Goal: Task Accomplishment & Management: Manage account settings

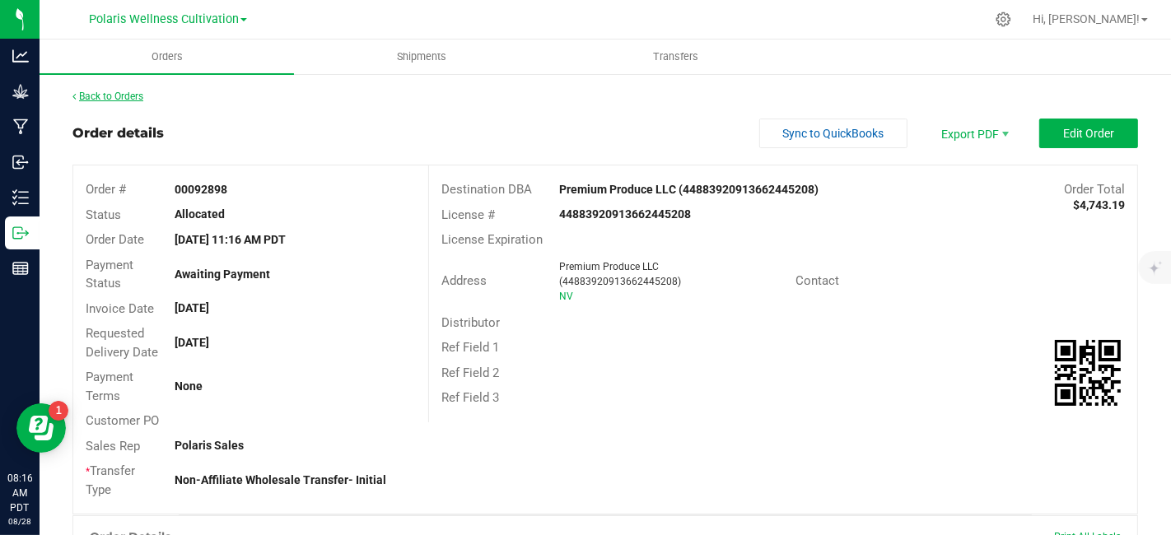
click at [100, 100] on link "Back to Orders" at bounding box center [107, 97] width 71 height 12
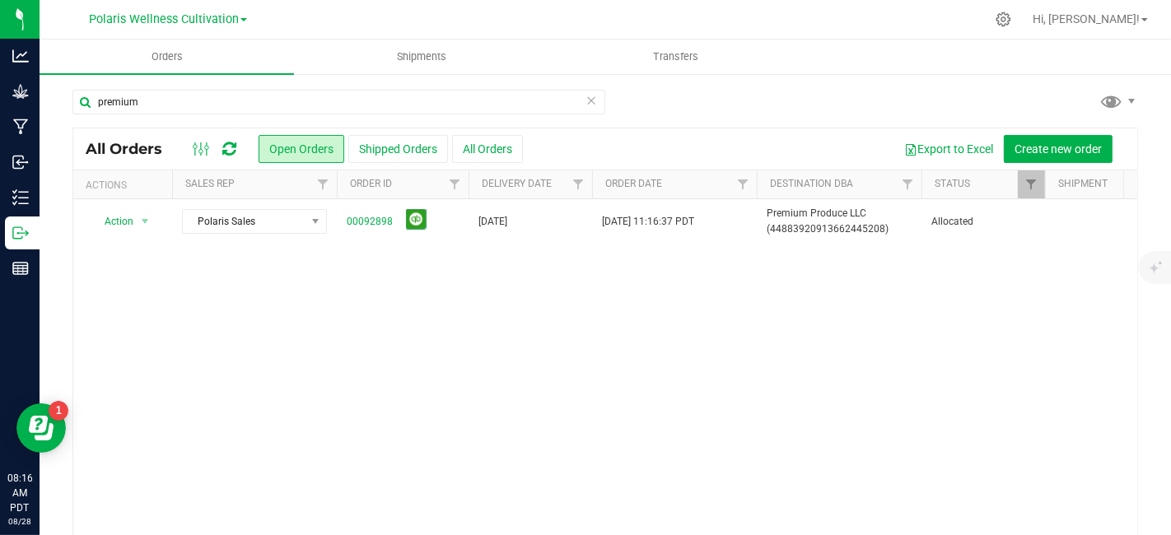
click at [585, 98] on icon at bounding box center [591, 100] width 12 height 20
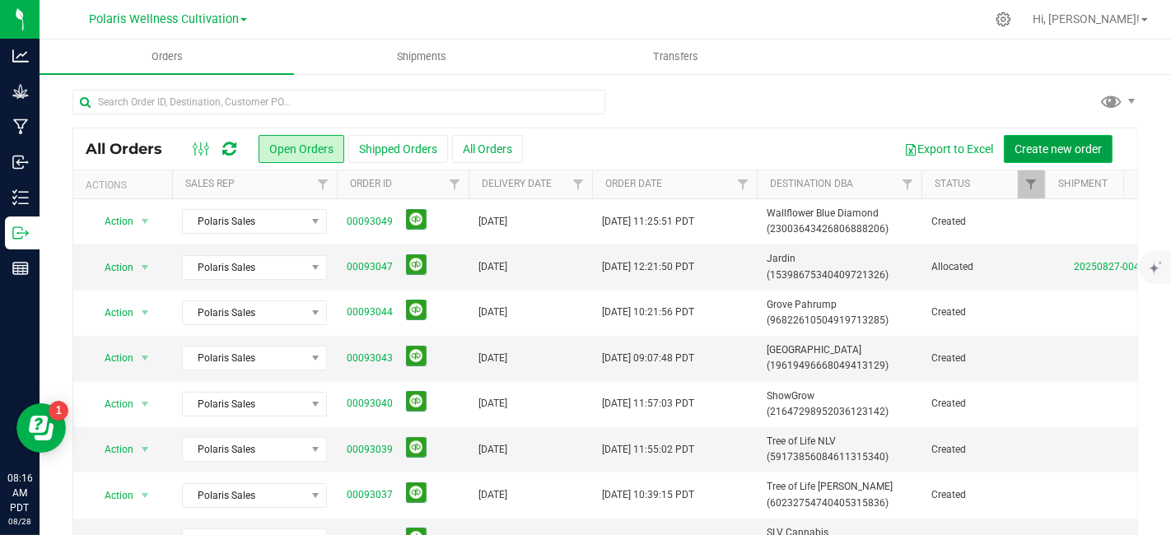
click at [1039, 148] on span "Create new order" at bounding box center [1057, 148] width 87 height 13
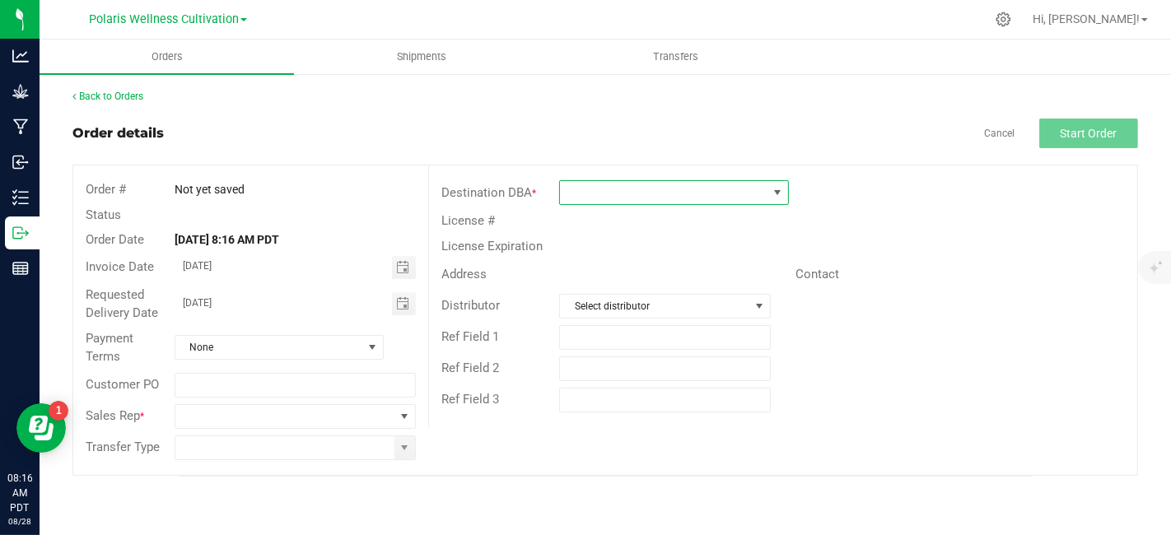
click at [618, 194] on span at bounding box center [663, 192] width 207 height 23
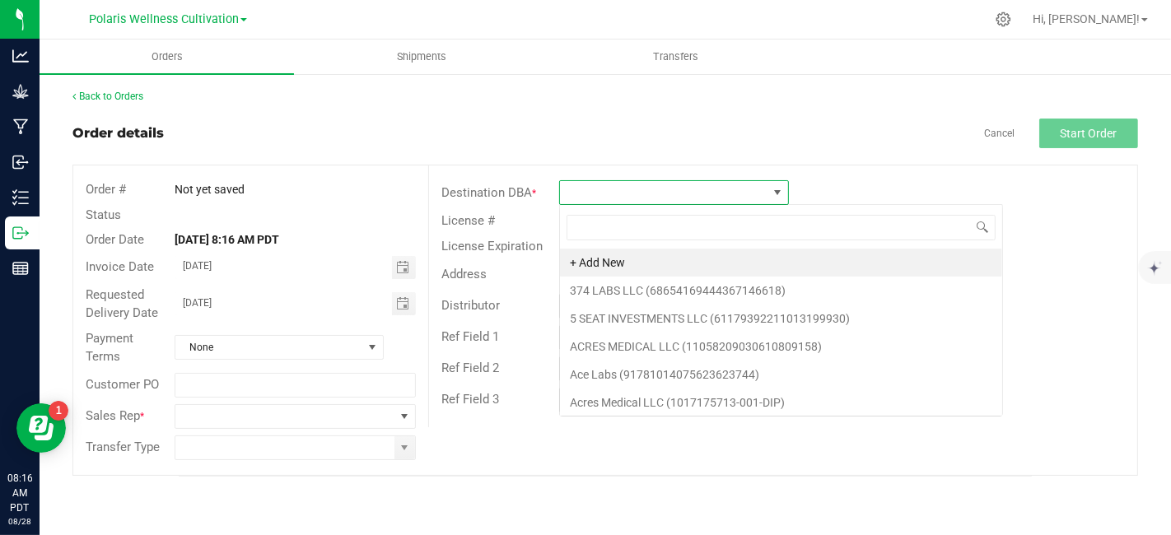
scroll to position [24, 230]
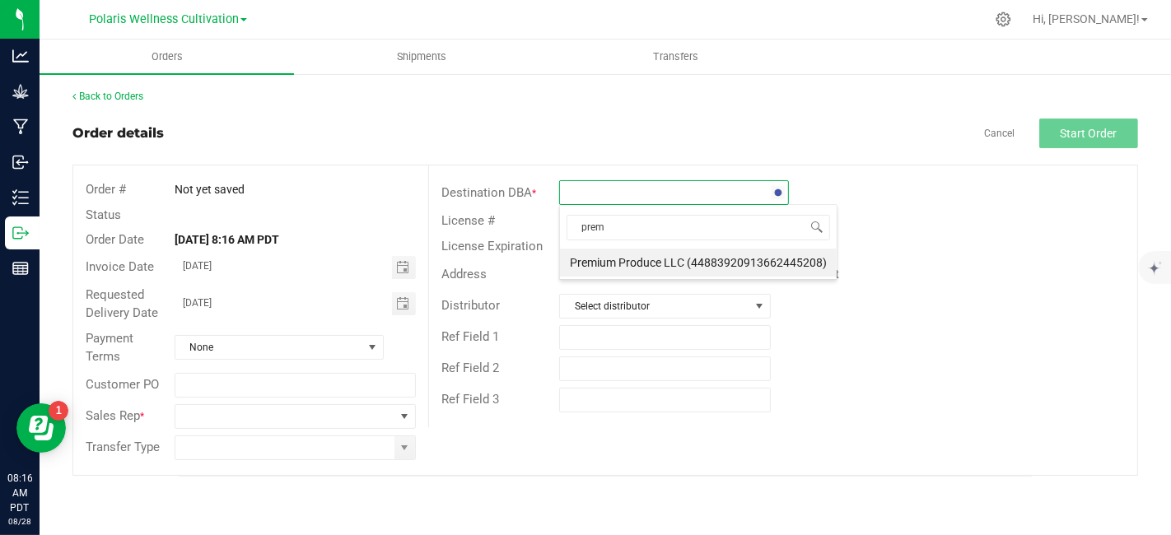
type input "premi"
click at [622, 267] on li "Premium Produce LLC (44883920913662445208)" at bounding box center [698, 263] width 277 height 28
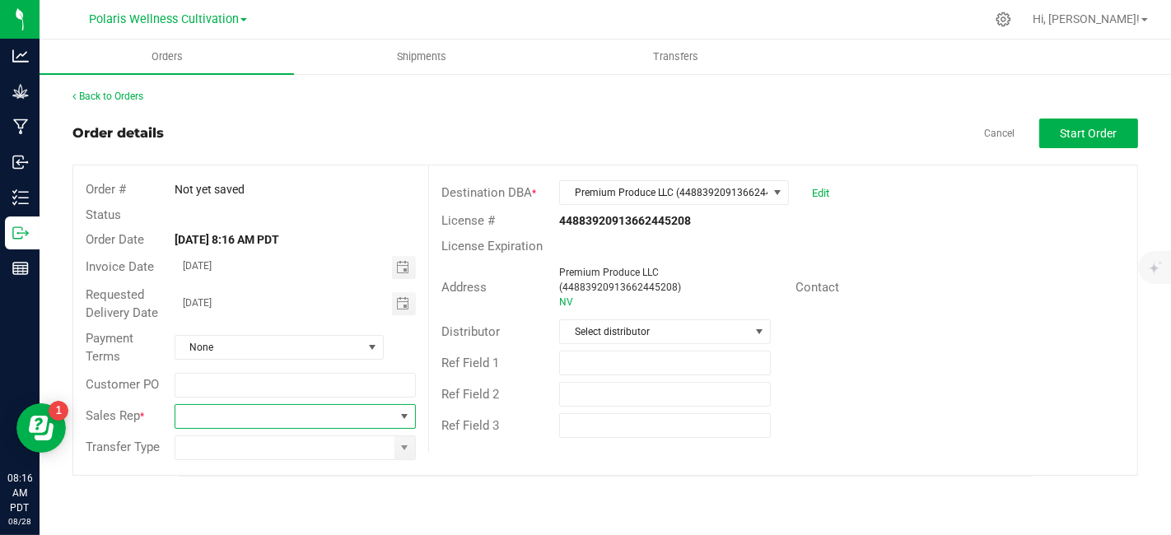
click at [406, 419] on span at bounding box center [404, 416] width 13 height 13
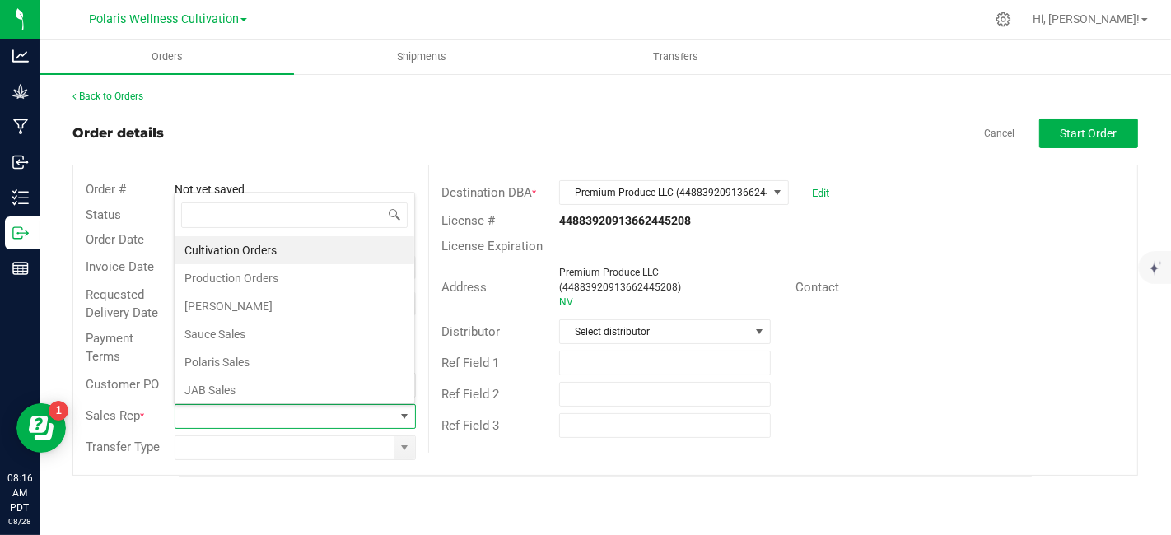
scroll to position [24, 237]
click at [347, 352] on li "Polaris Sales" at bounding box center [295, 362] width 240 height 28
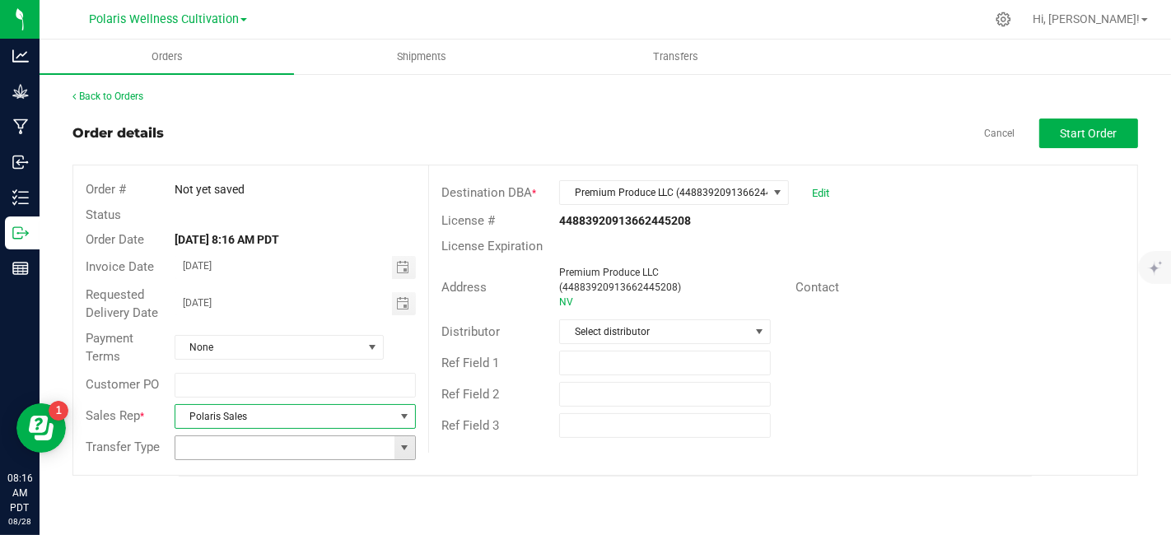
click at [402, 445] on span at bounding box center [404, 447] width 13 height 13
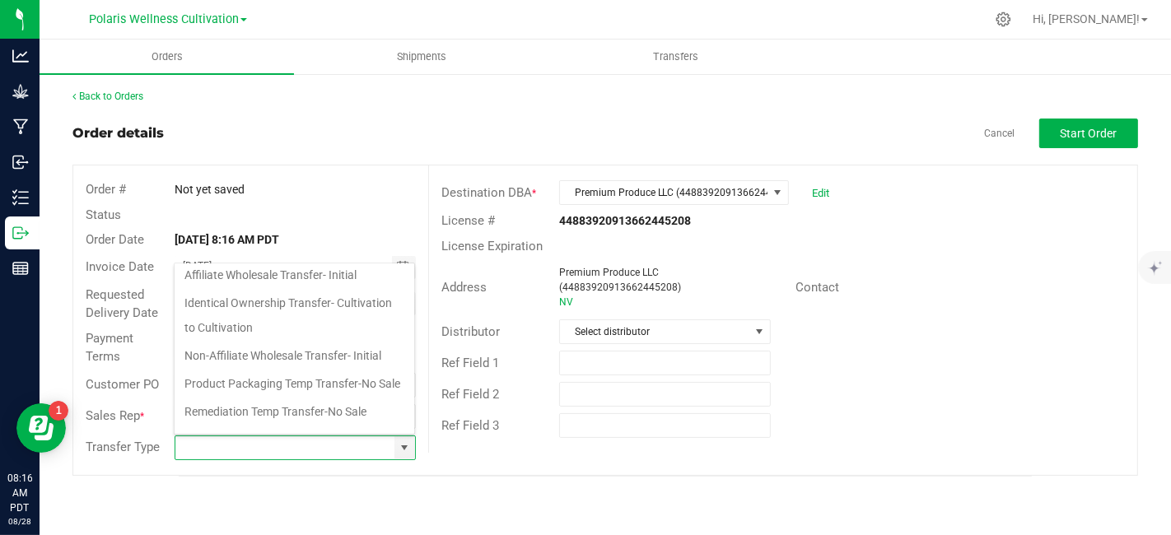
scroll to position [214, 0]
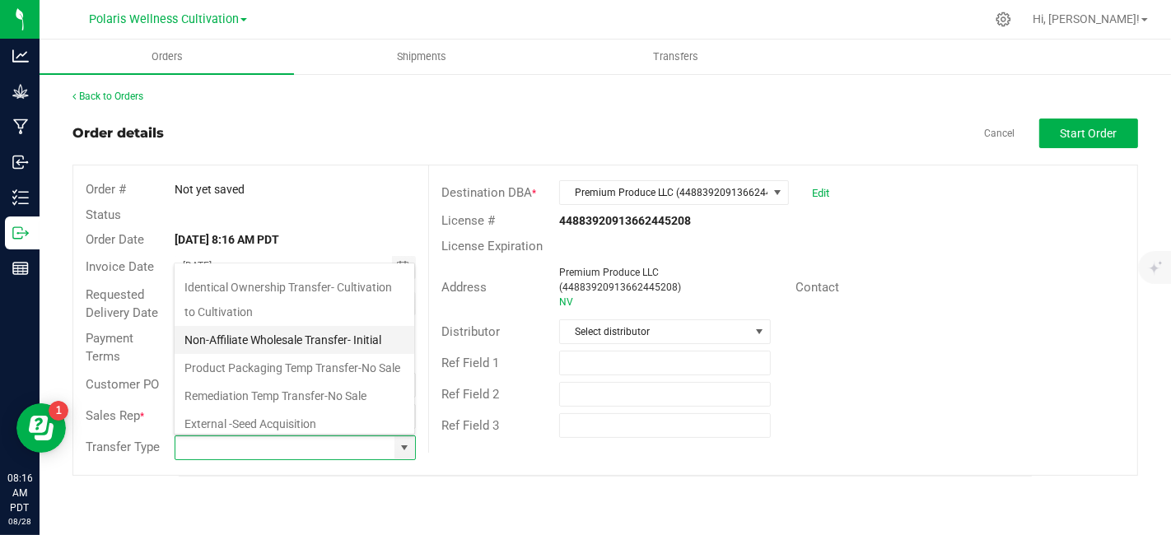
click at [338, 334] on li "Non-Affiliate Wholesale Transfer- Initial" at bounding box center [295, 340] width 240 height 28
type input "Non-Affiliate Wholesale Transfer- Initial"
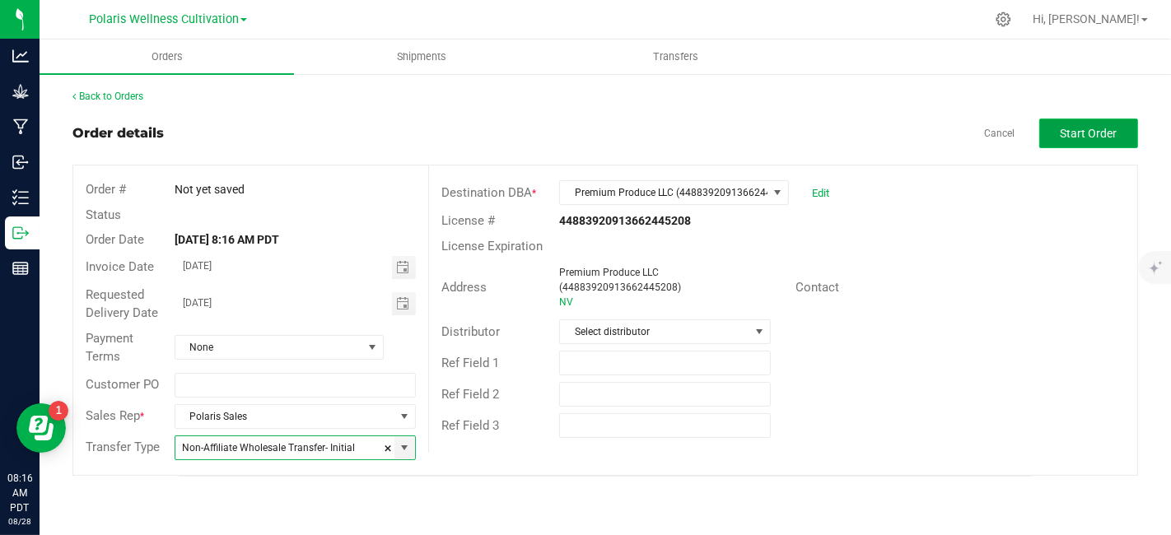
click at [1101, 137] on span "Start Order" at bounding box center [1088, 133] width 57 height 13
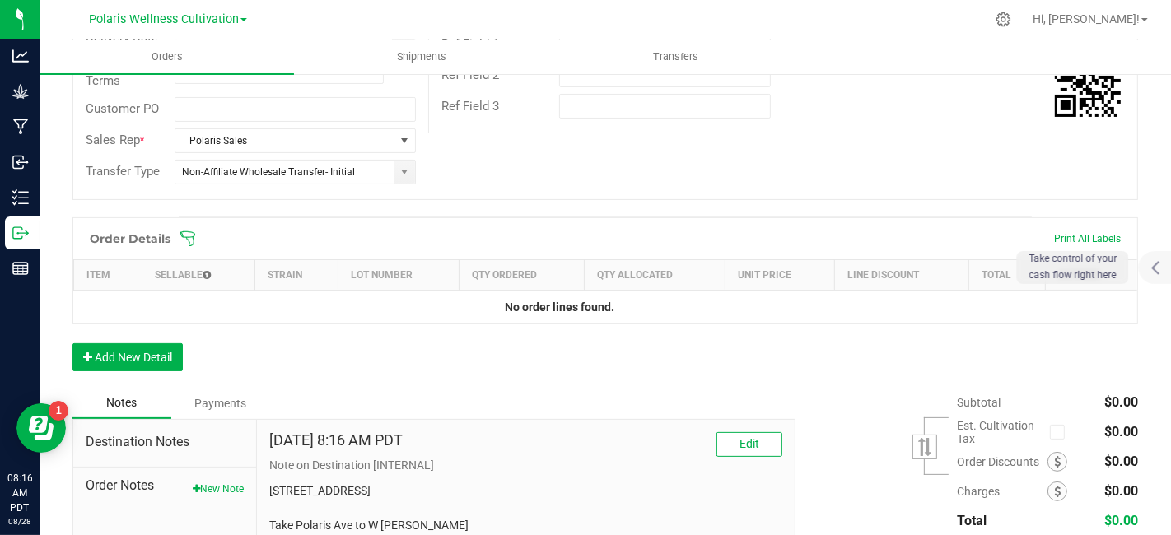
scroll to position [322, 0]
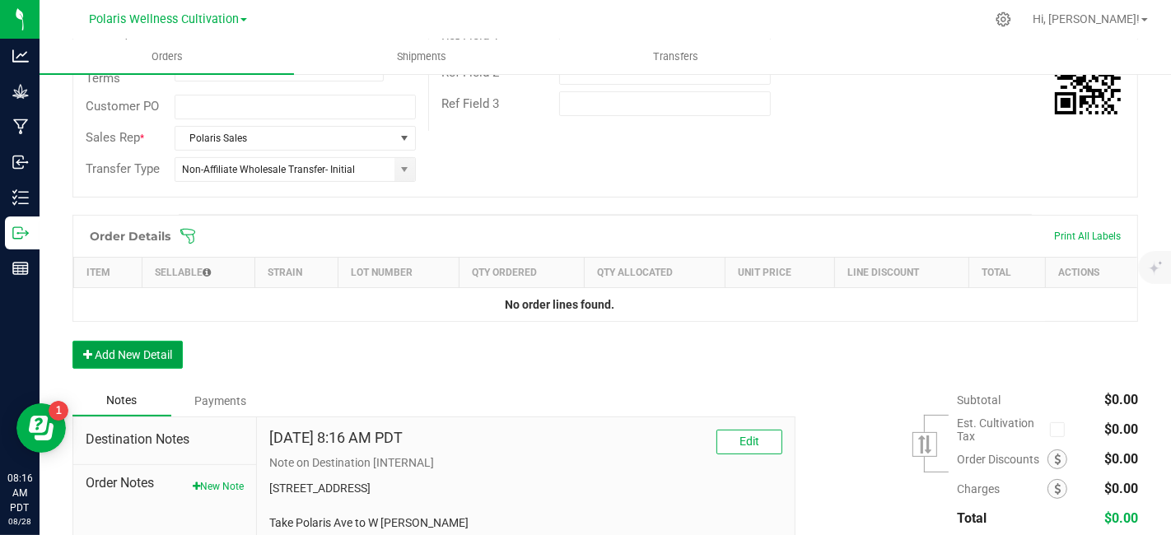
click at [148, 355] on button "Add New Detail" at bounding box center [127, 355] width 110 height 28
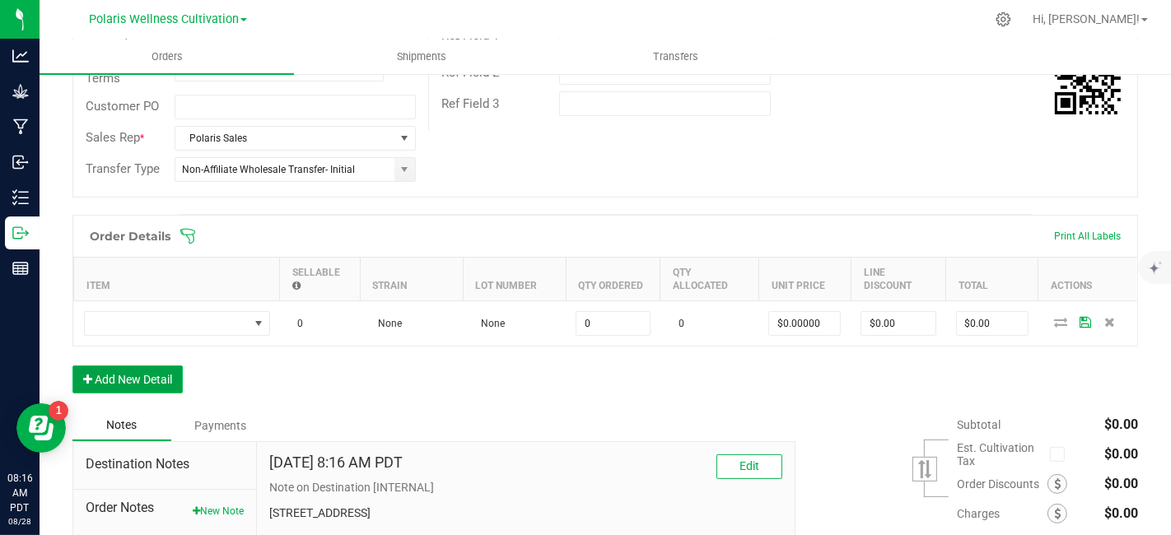
click at [151, 377] on button "Add New Detail" at bounding box center [127, 379] width 110 height 28
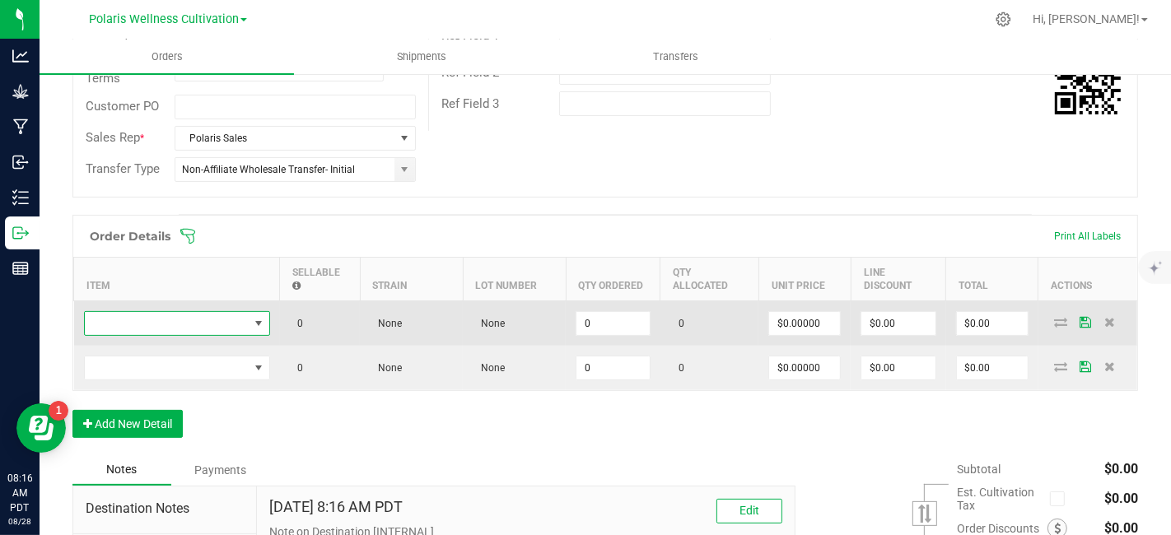
click at [204, 319] on span "NO DATA FOUND" at bounding box center [167, 323] width 164 height 23
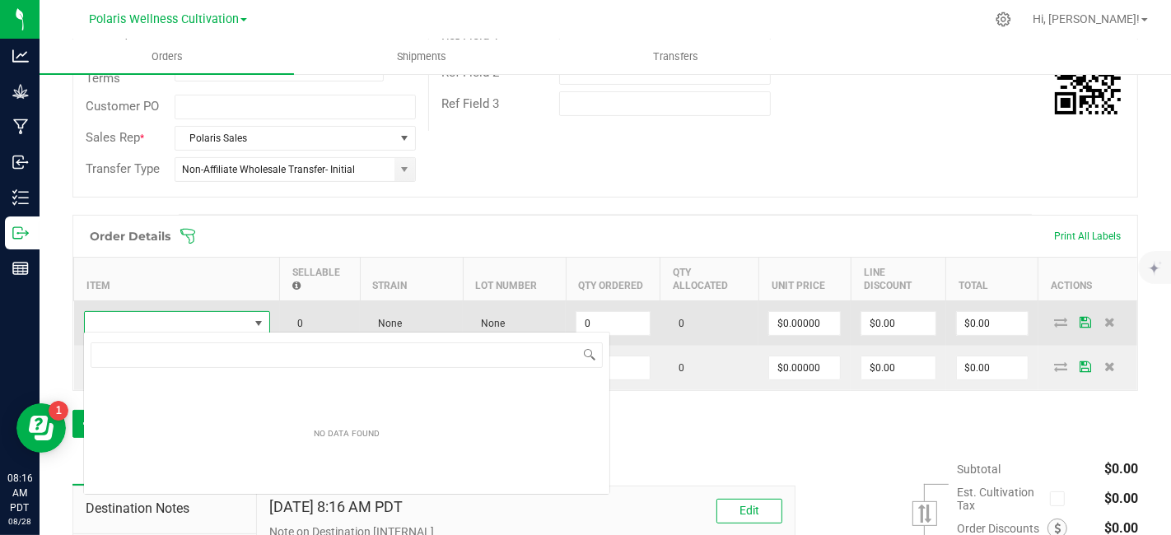
scroll to position [24, 185]
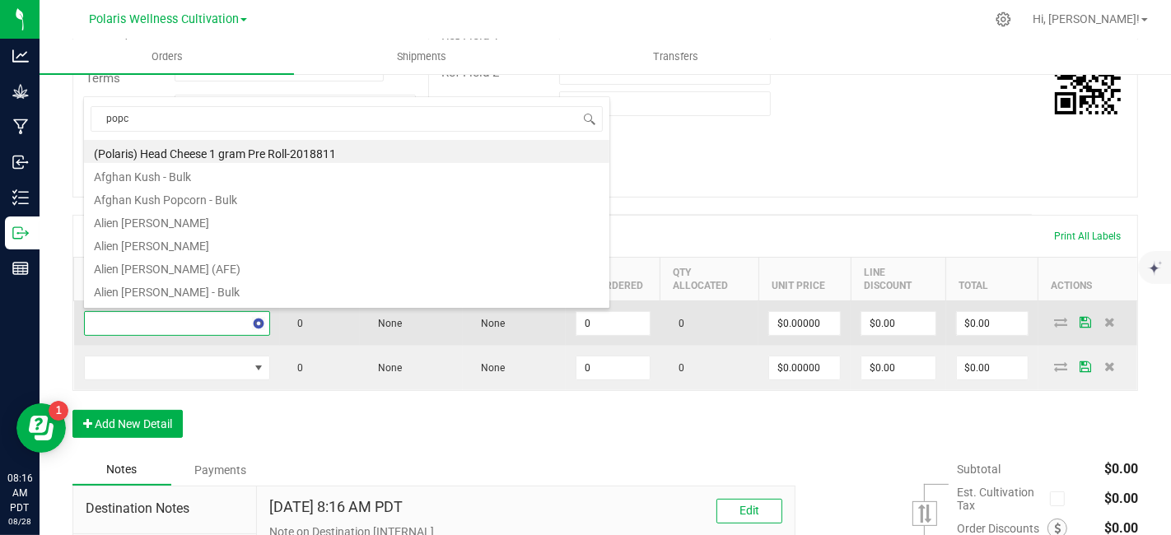
type input "popco"
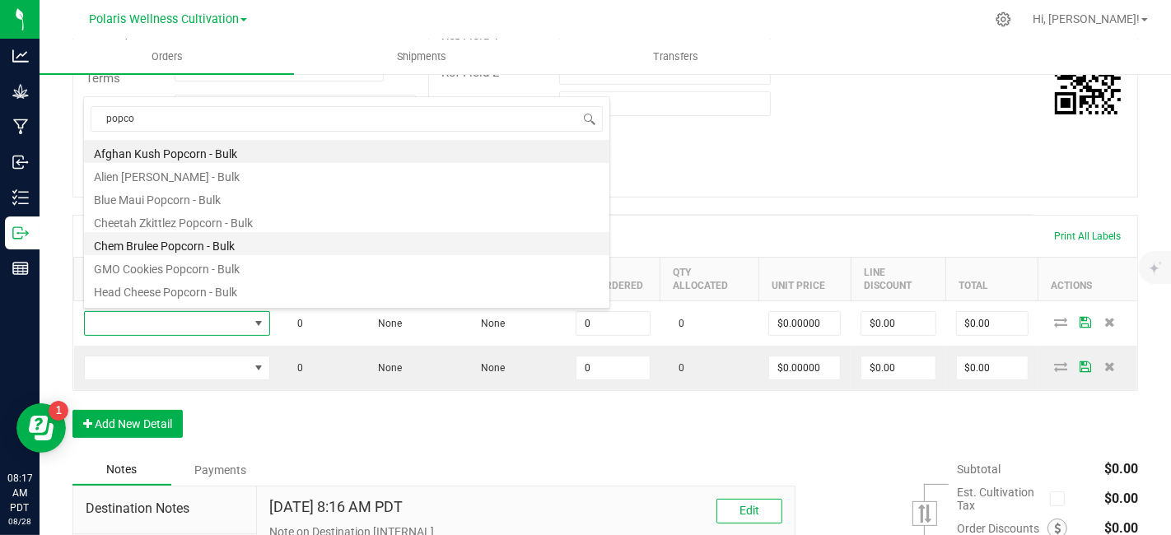
click at [216, 247] on li "Chem Brulee Popcorn - Bulk" at bounding box center [346, 243] width 525 height 23
type input "0.0000 g"
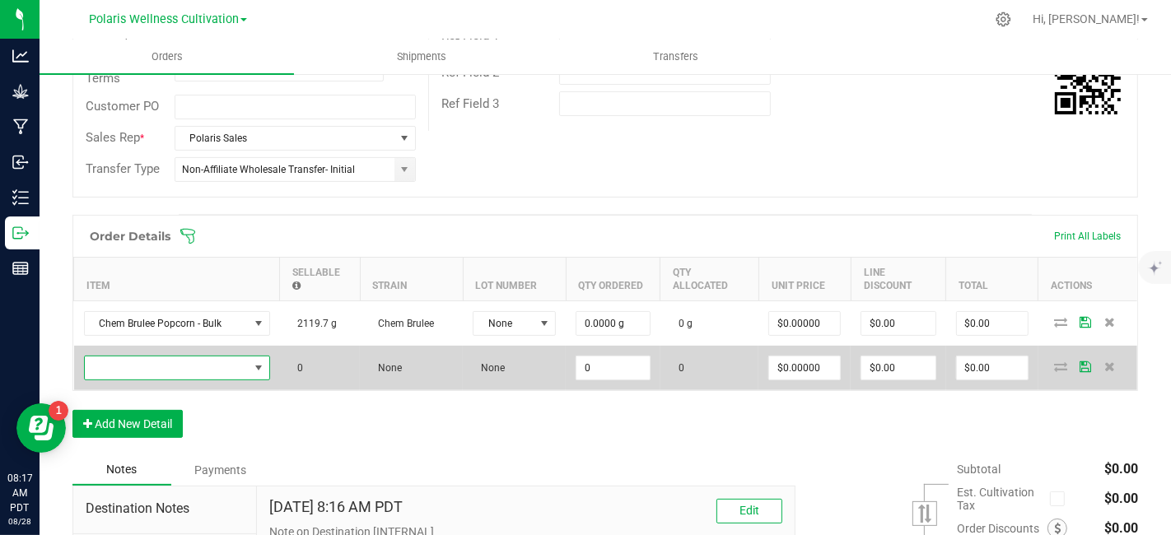
click at [218, 367] on span "NO DATA FOUND" at bounding box center [167, 367] width 164 height 23
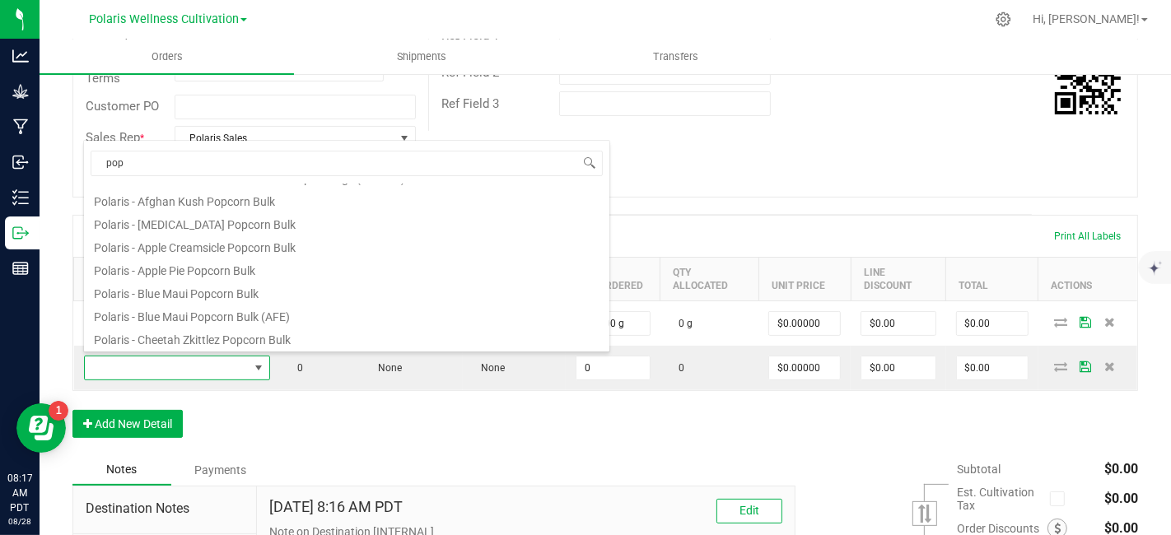
scroll to position [0, 0]
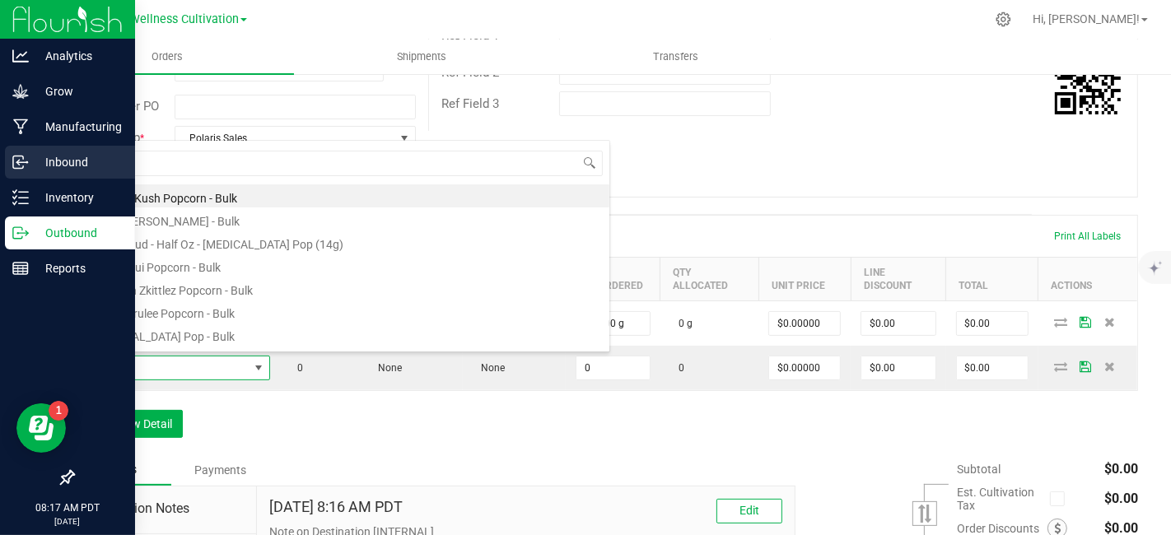
drag, startPoint x: 147, startPoint y: 164, endPoint x: 29, endPoint y: 148, distance: 118.8
click at [29, 148] on body "Analytics Grow Manufacturing Inbound Inventory Outbound Reports 08:17 AM PDT [D…" at bounding box center [585, 267] width 1171 height 535
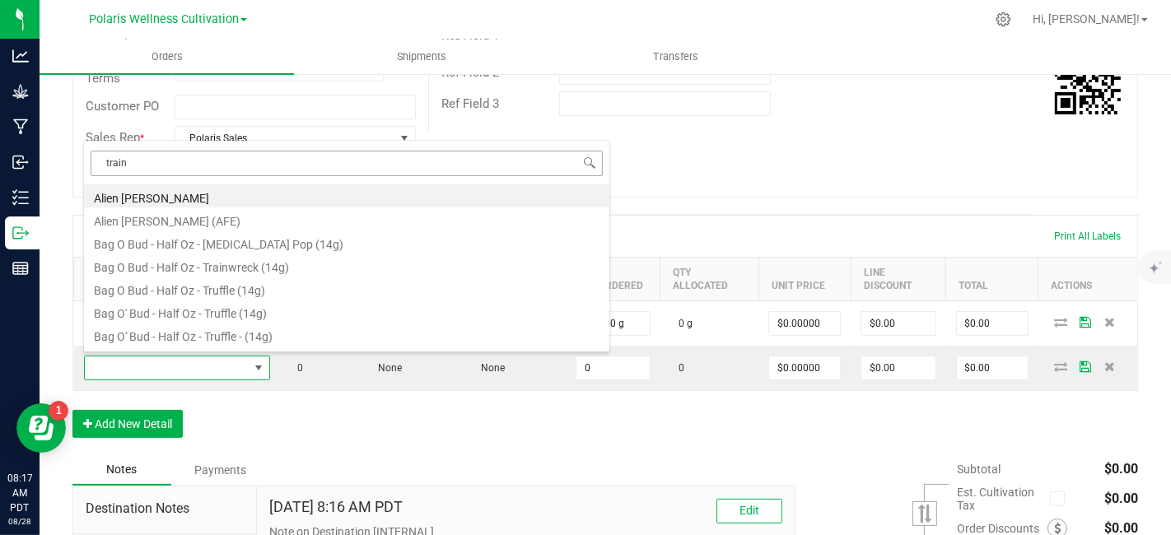
type input "trainw"
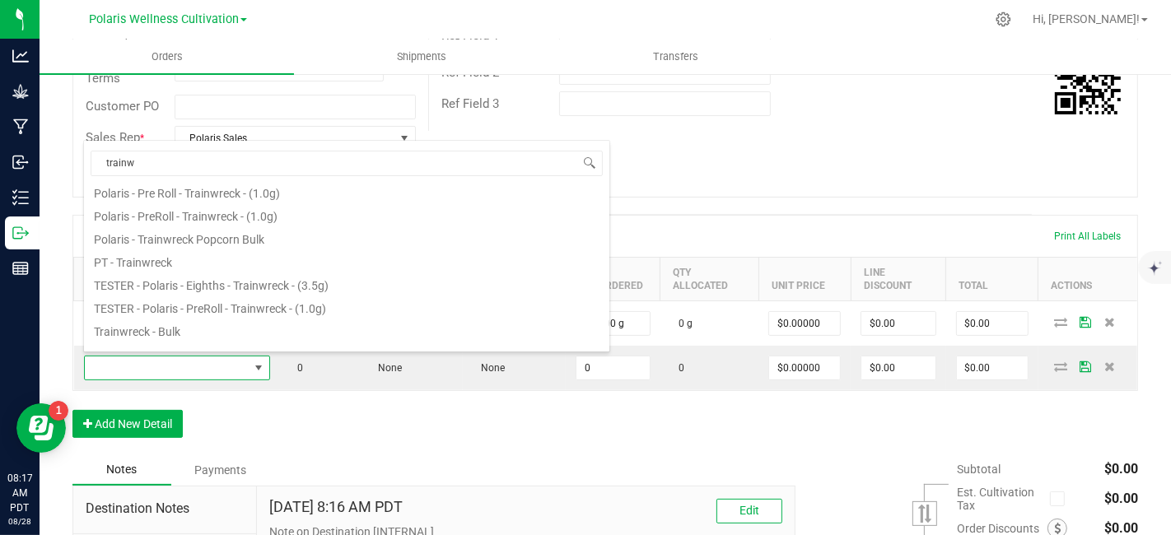
scroll to position [157, 0]
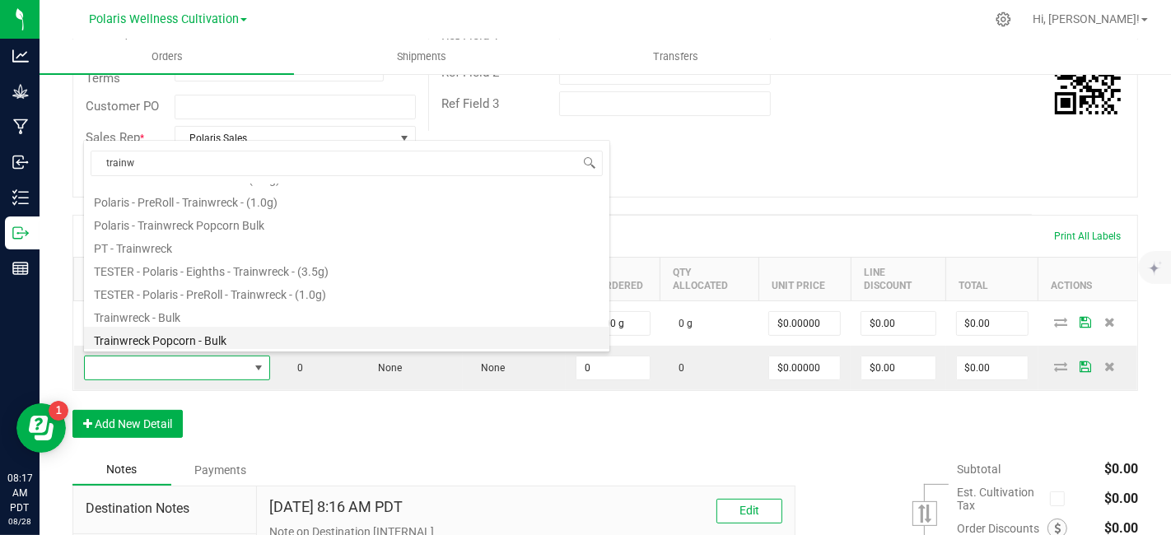
click at [226, 338] on li "Trainwreck Popcorn - Bulk" at bounding box center [346, 338] width 525 height 23
type input "0.0000 g"
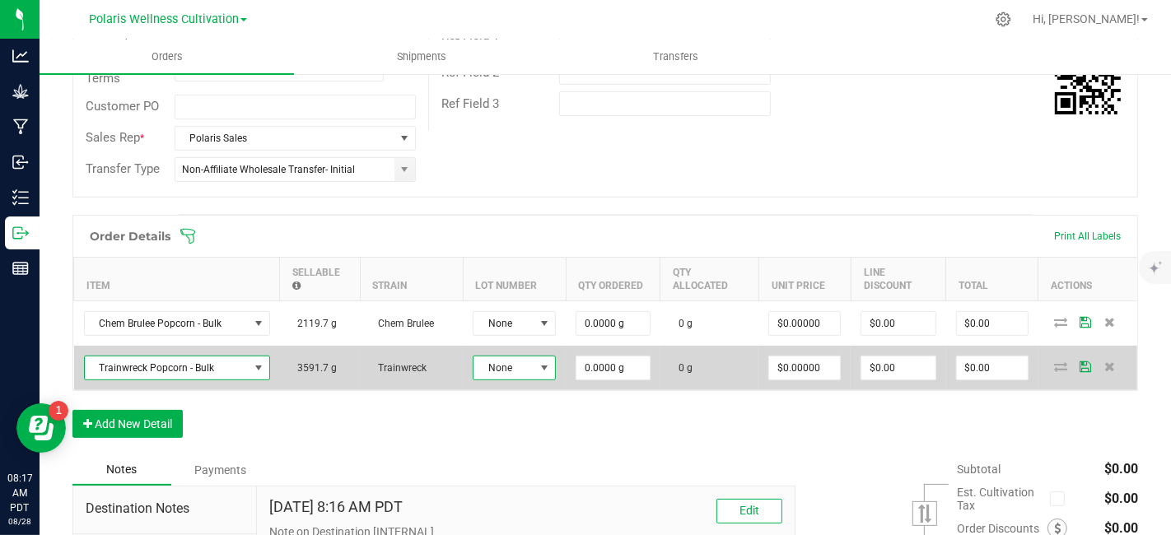
click at [547, 368] on span at bounding box center [544, 367] width 13 height 13
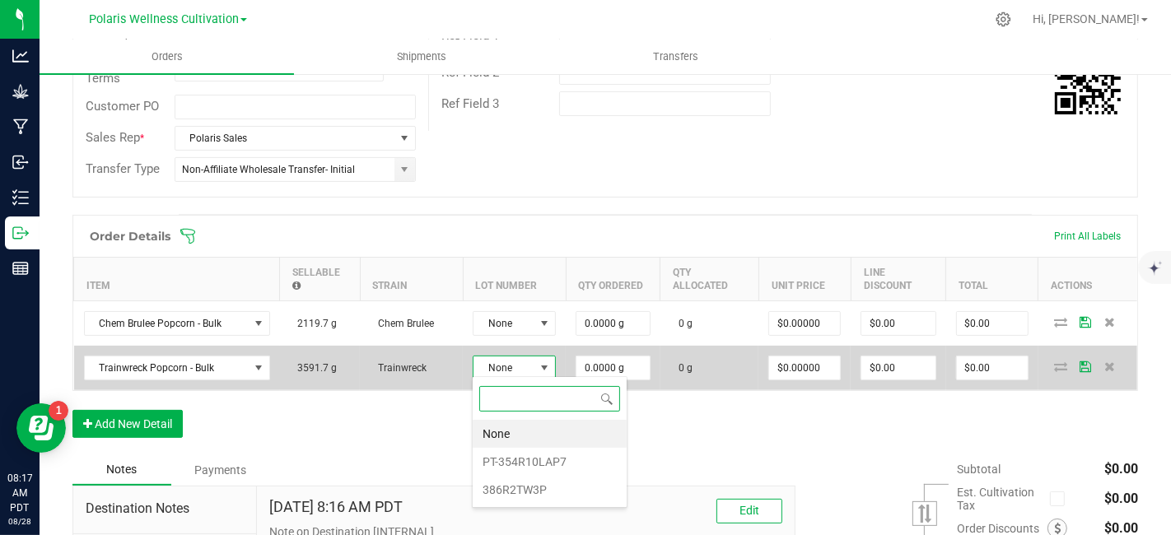
scroll to position [24, 83]
click at [547, 368] on span at bounding box center [544, 367] width 13 height 13
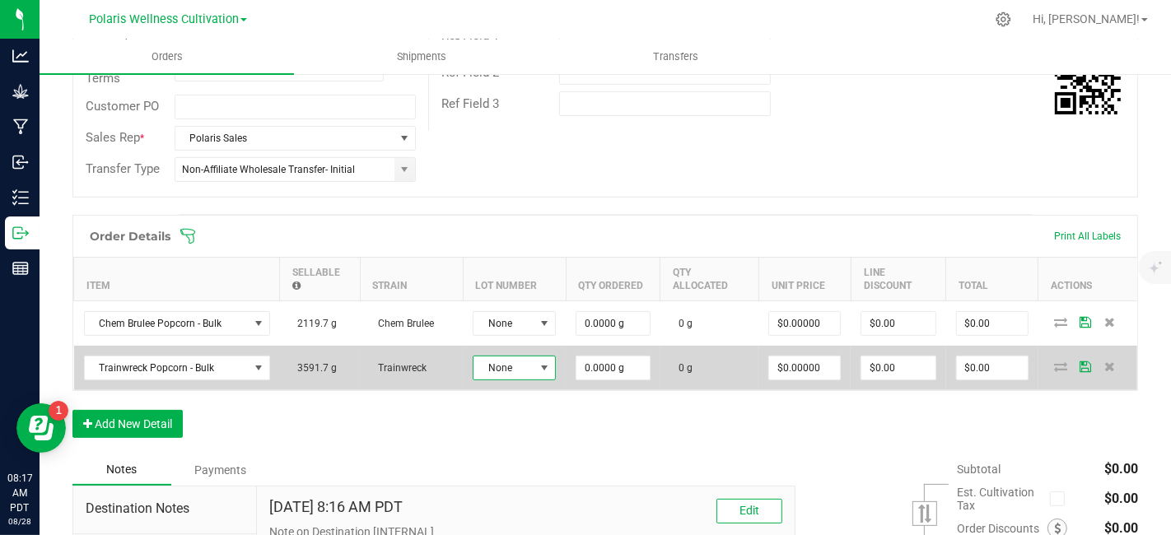
click at [545, 363] on span at bounding box center [544, 367] width 13 height 13
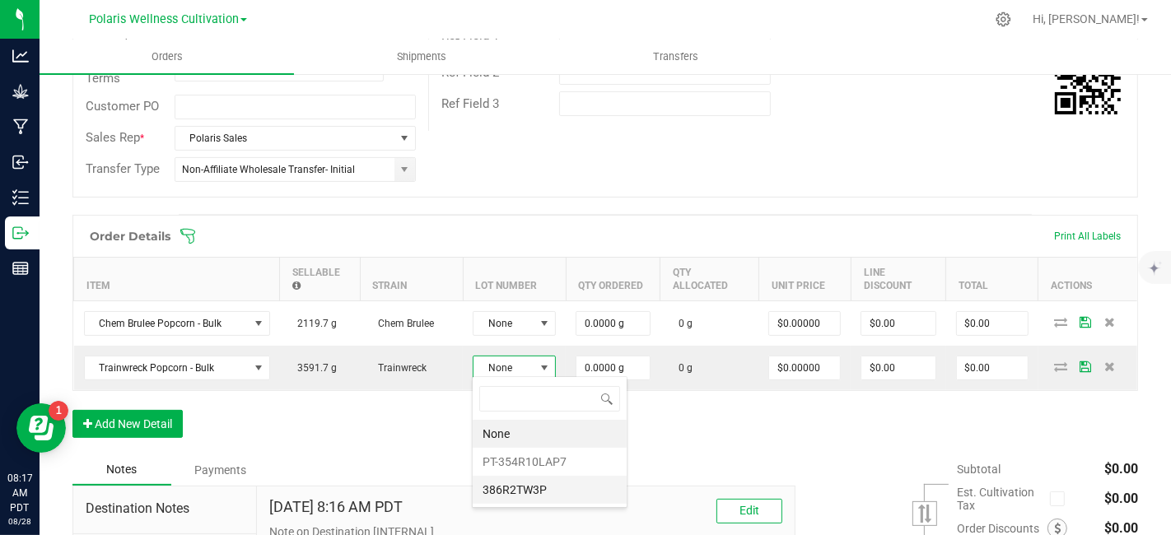
click at [535, 487] on li "386R2TW3P" at bounding box center [550, 490] width 154 height 28
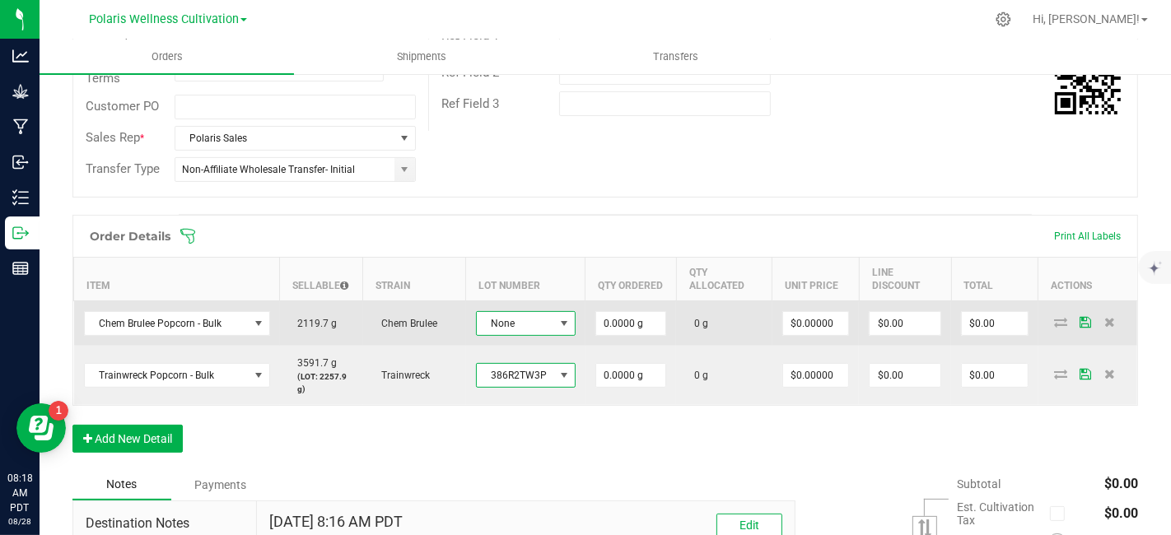
click at [561, 317] on span at bounding box center [563, 323] width 13 height 13
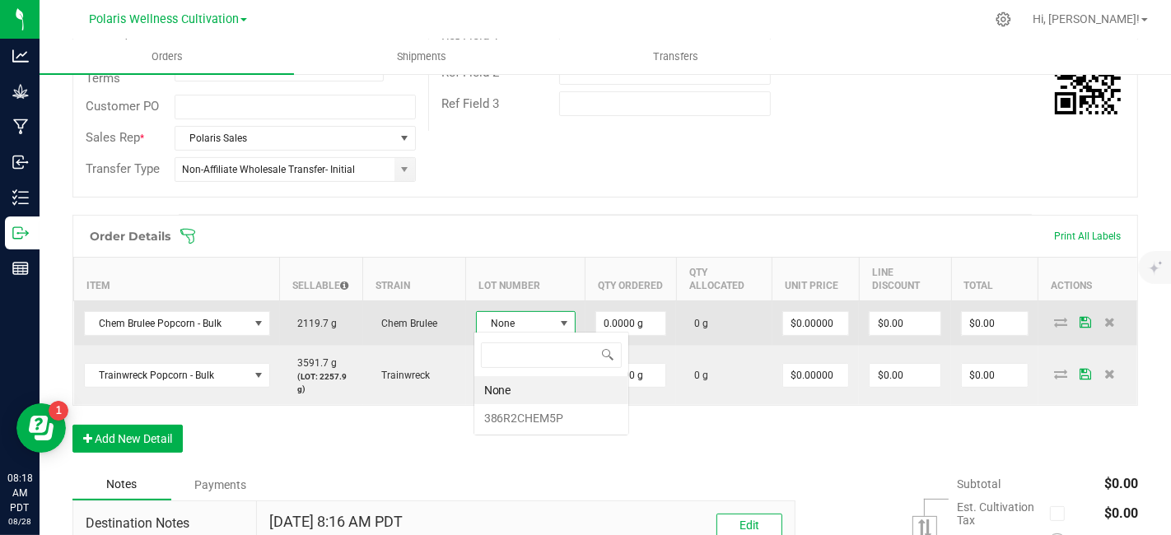
scroll to position [24, 97]
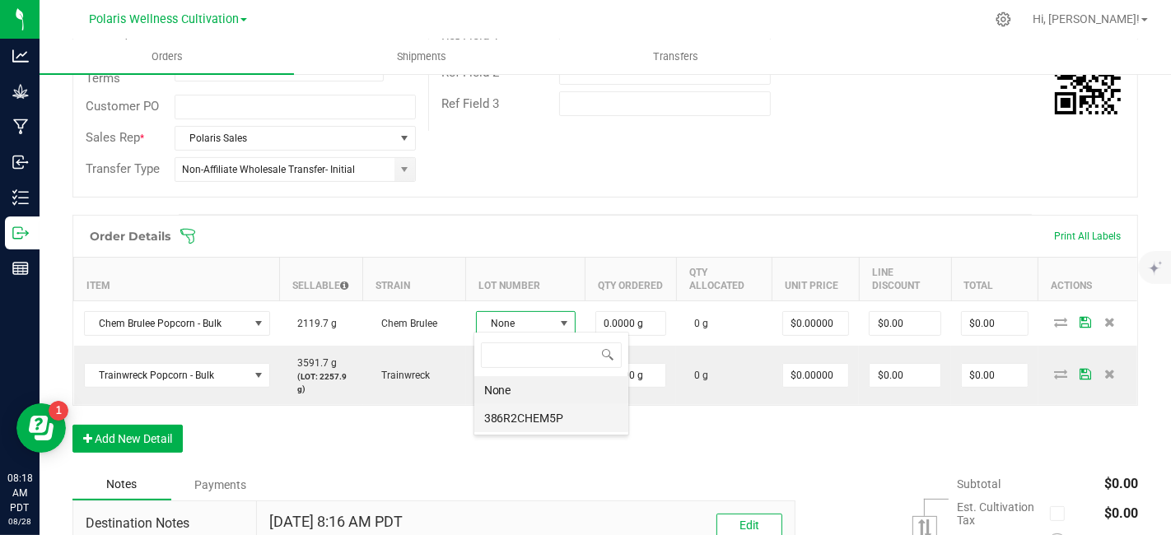
click at [555, 417] on li "386R2CHEM5P" at bounding box center [551, 418] width 154 height 28
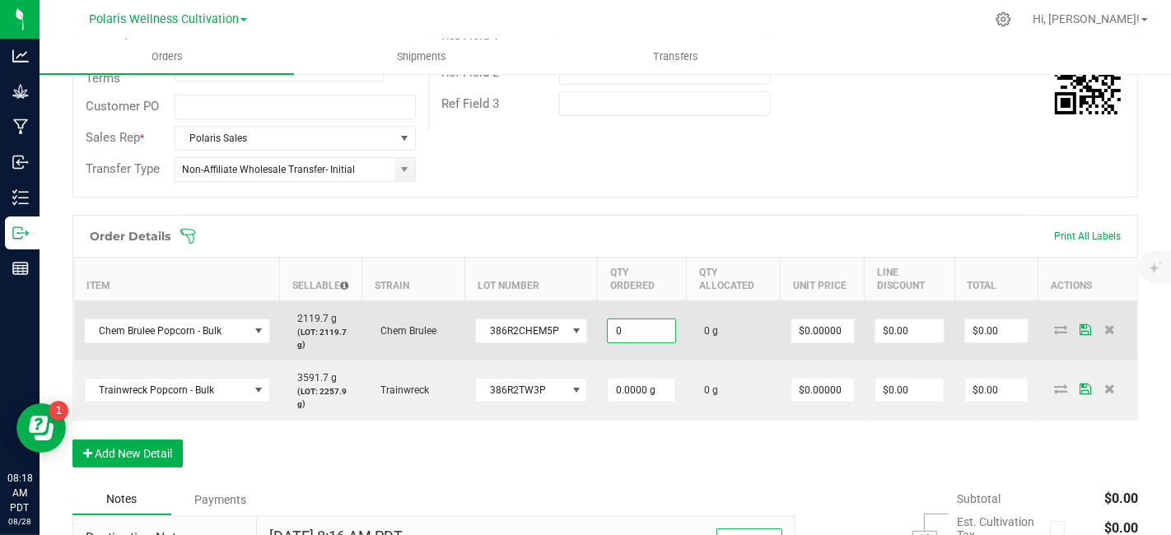
click at [655, 327] on input "0" at bounding box center [642, 330] width 68 height 23
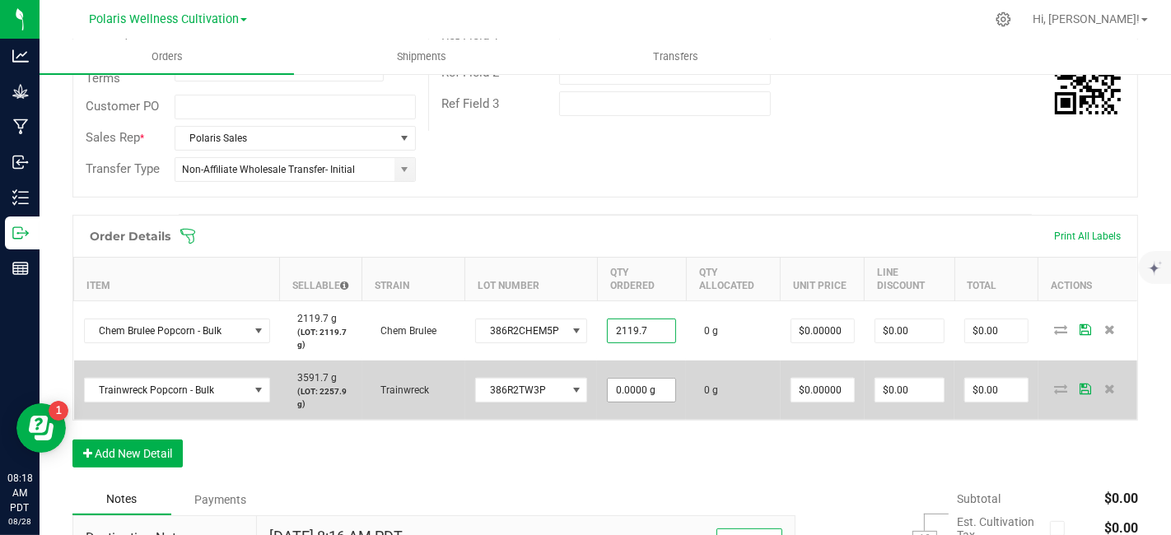
type input "2119.7000 g"
click at [658, 385] on input "0" at bounding box center [642, 390] width 68 height 23
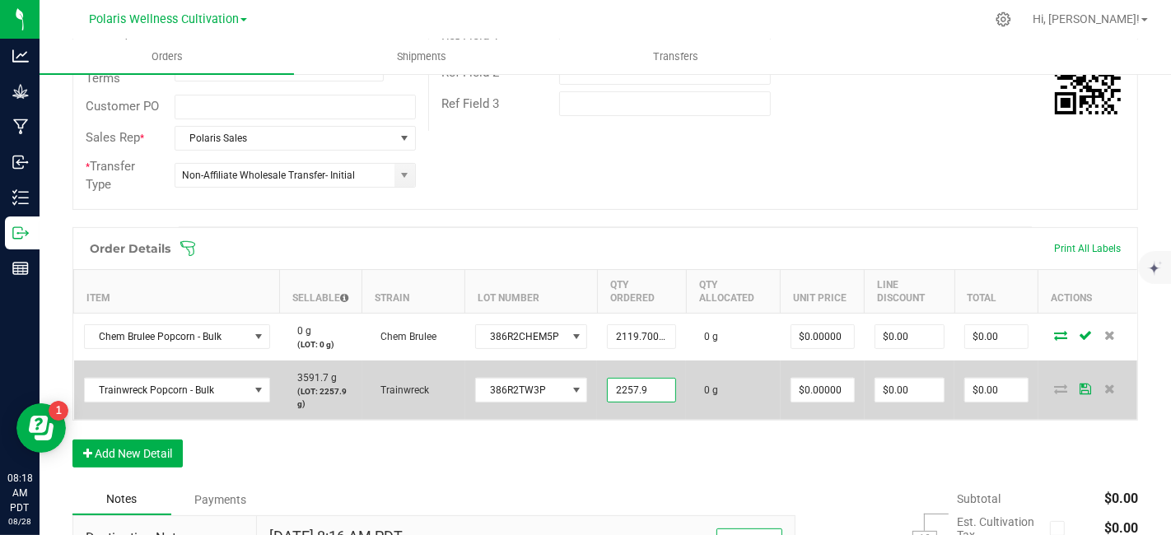
type input "2257.9000 g"
type input "0"
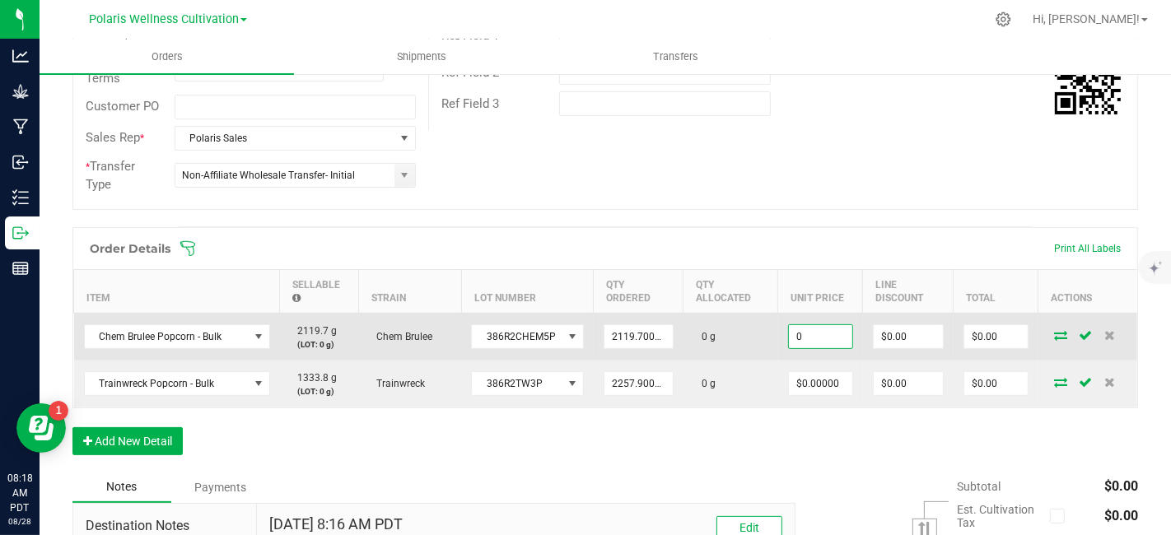
click at [832, 335] on input "0" at bounding box center [820, 336] width 63 height 23
type input "$1.10000"
type input "0"
type input "$2,331.67"
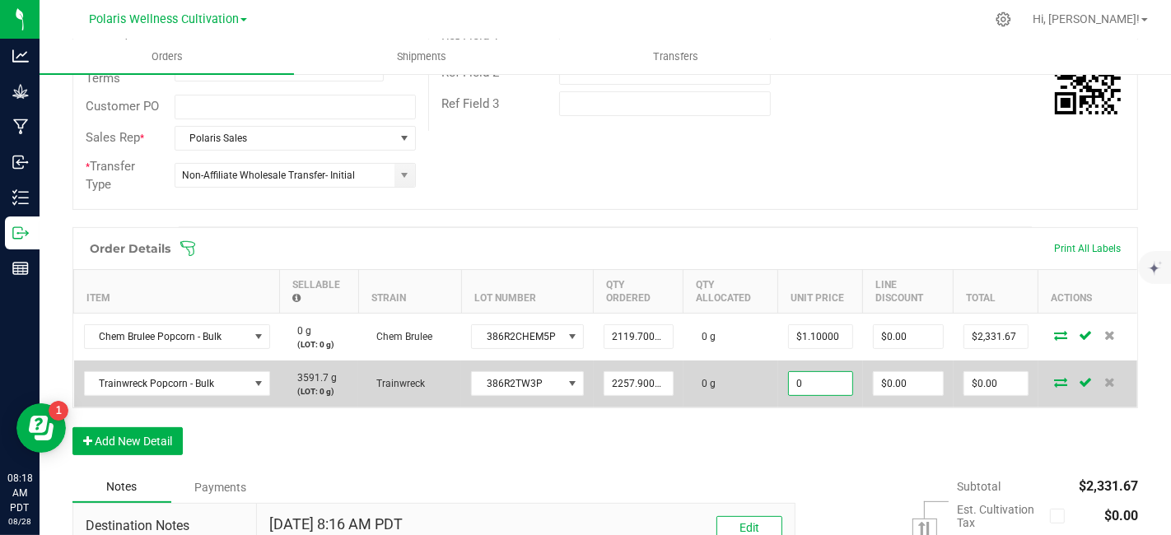
click at [836, 385] on input "0" at bounding box center [820, 383] width 63 height 23
type input "$1.10000"
type input "0"
type input "$2,483.69"
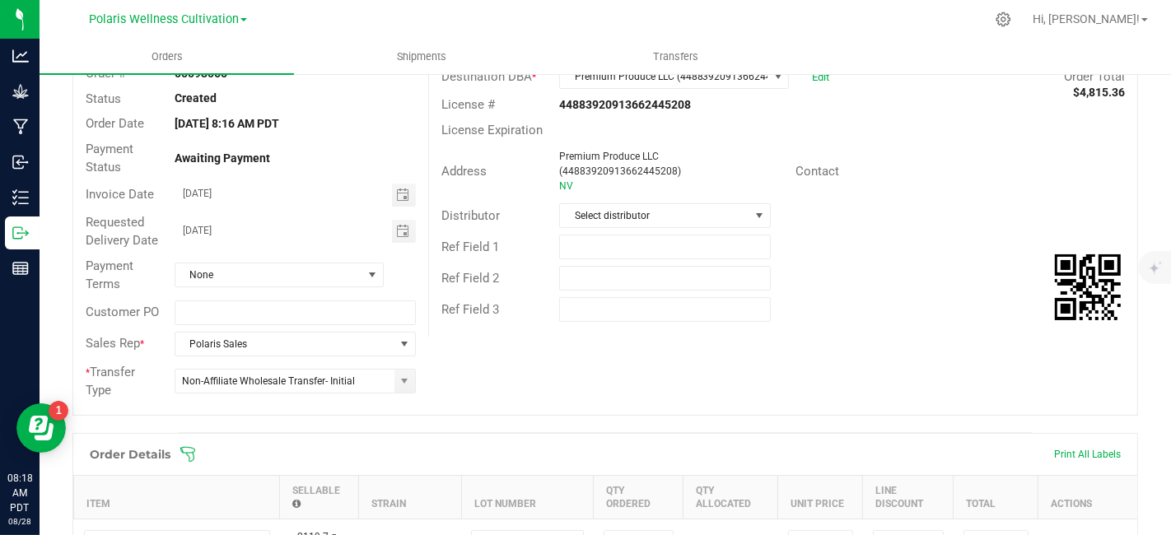
scroll to position [113, 0]
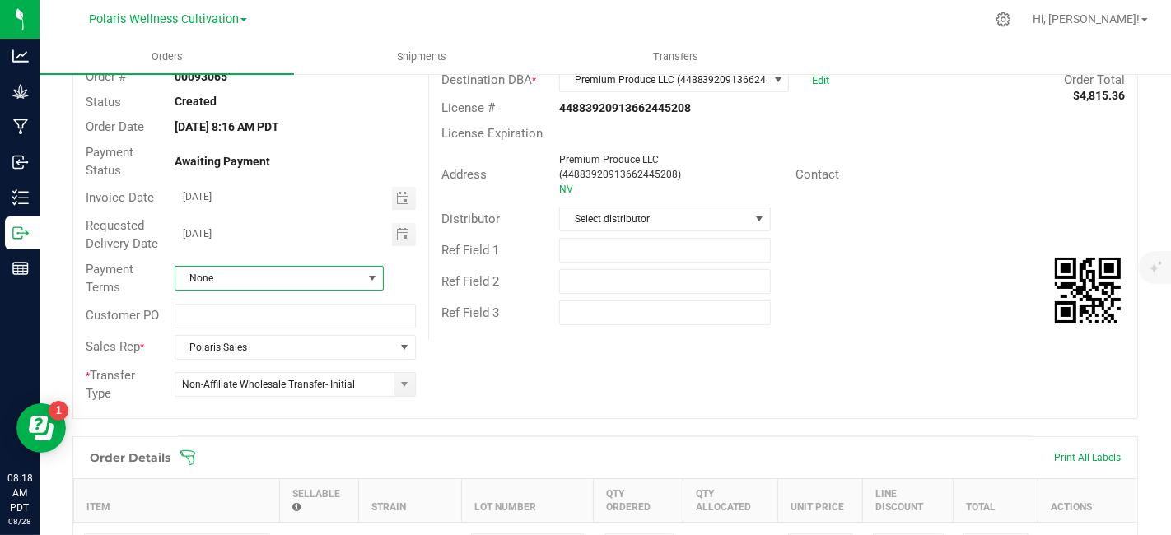
click at [369, 277] on span at bounding box center [371, 278] width 13 height 13
click at [254, 401] on li "Net 15" at bounding box center [276, 405] width 205 height 28
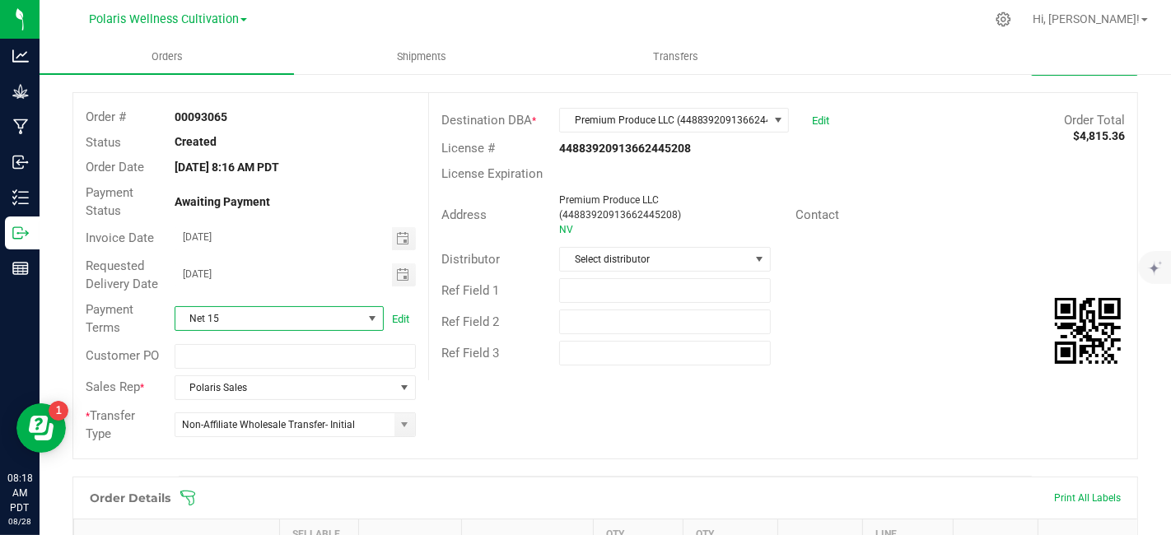
scroll to position [0, 0]
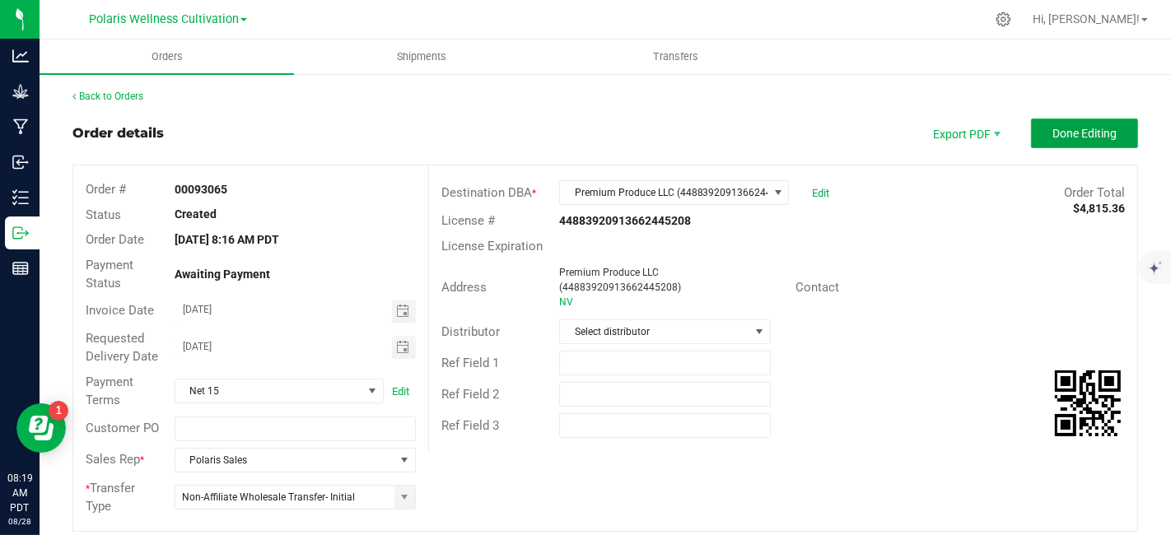
click at [1071, 135] on span "Done Editing" at bounding box center [1084, 133] width 64 height 13
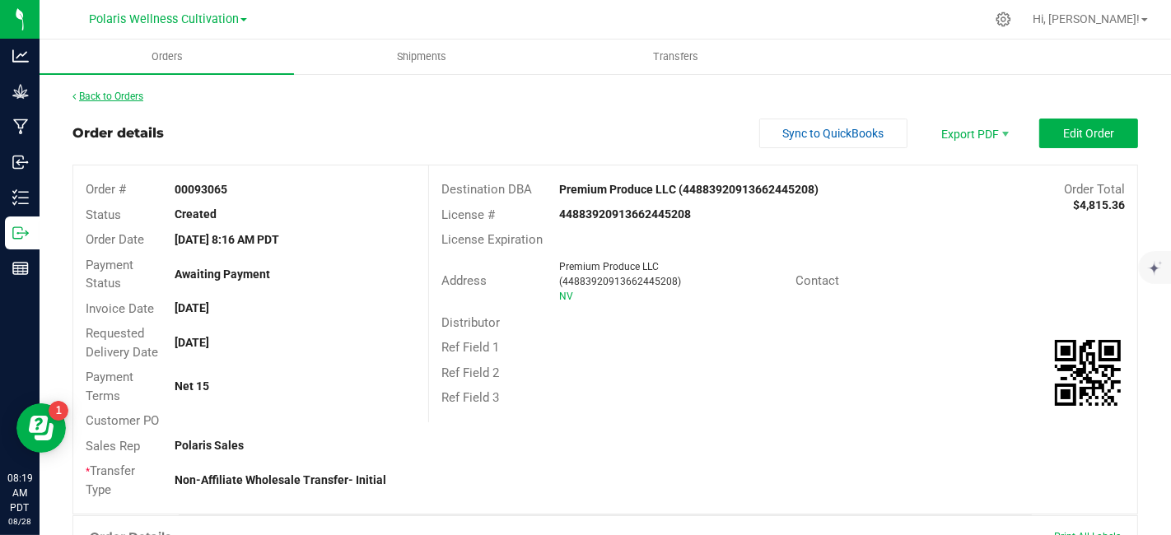
click at [124, 100] on link "Back to Orders" at bounding box center [107, 97] width 71 height 12
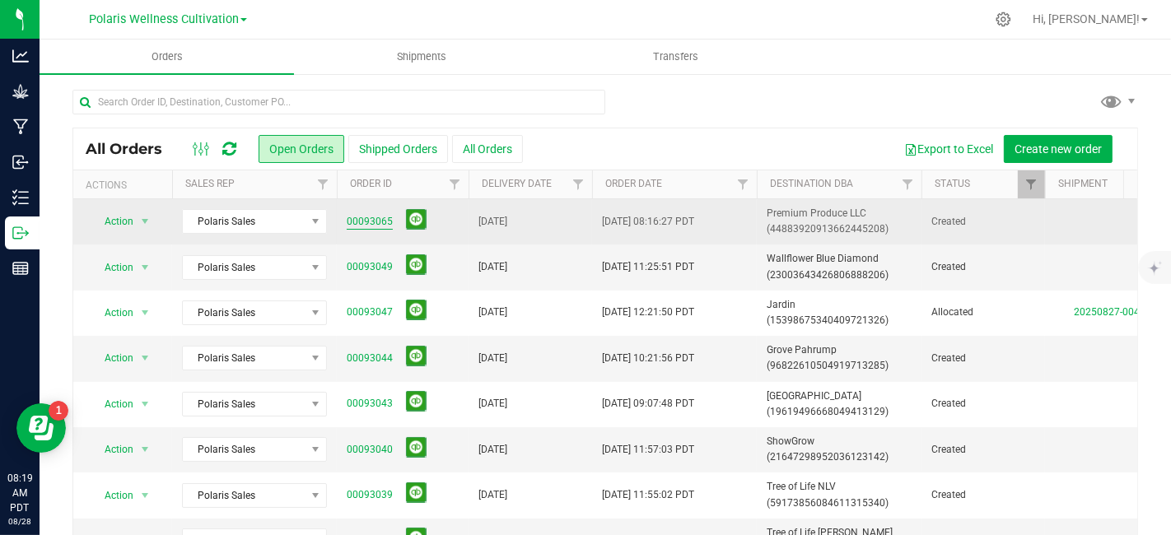
click at [374, 219] on link "00093065" at bounding box center [370, 222] width 46 height 16
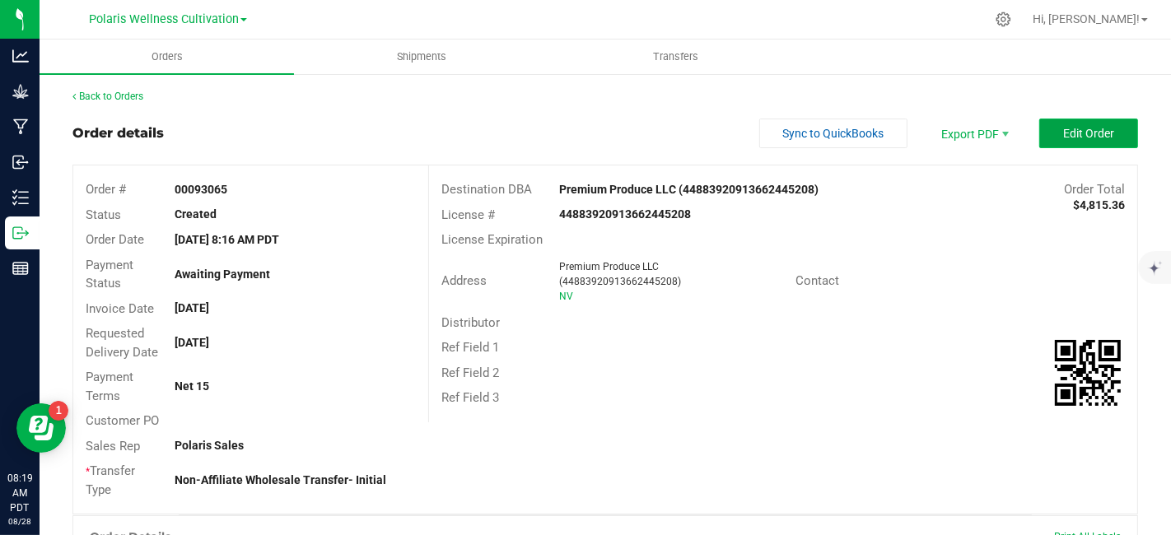
click at [1083, 130] on span "Edit Order" at bounding box center [1088, 133] width 51 height 13
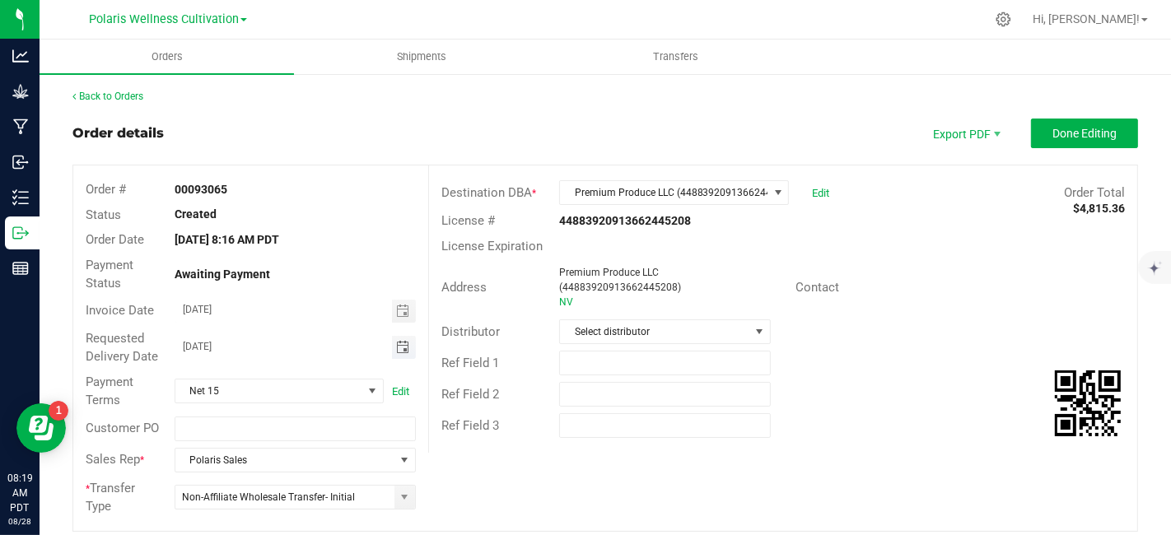
click at [396, 345] on span "Toggle calendar" at bounding box center [402, 347] width 13 height 13
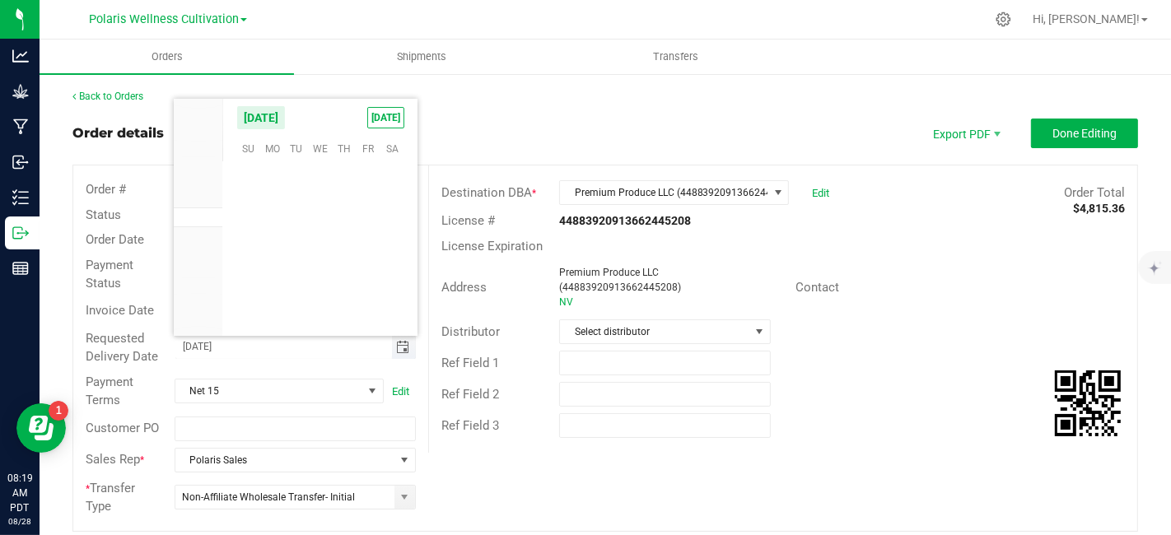
scroll to position [266793, 0]
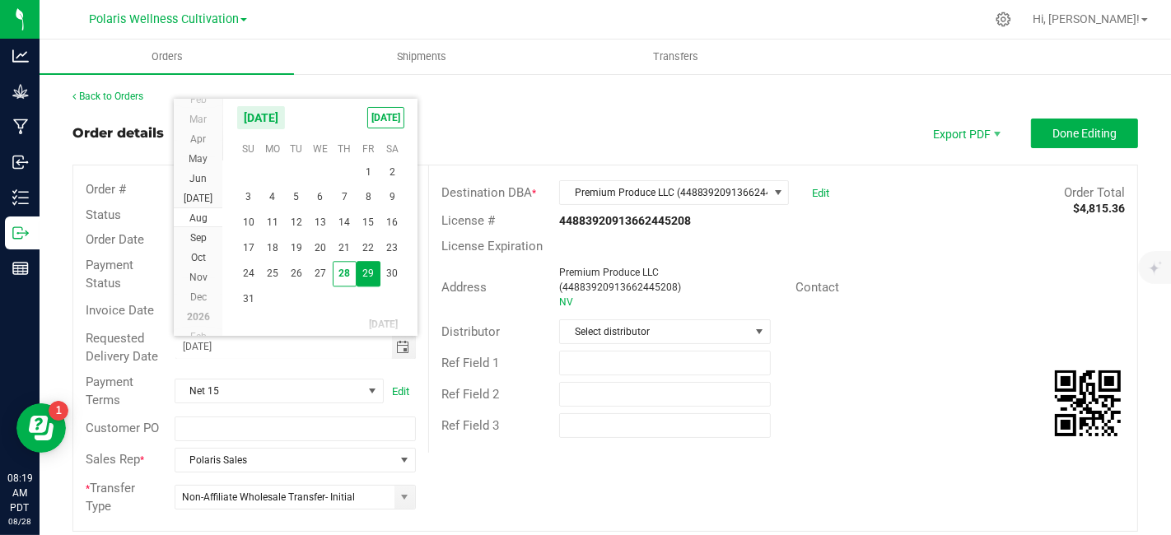
click at [369, 272] on span "29" at bounding box center [368, 274] width 24 height 26
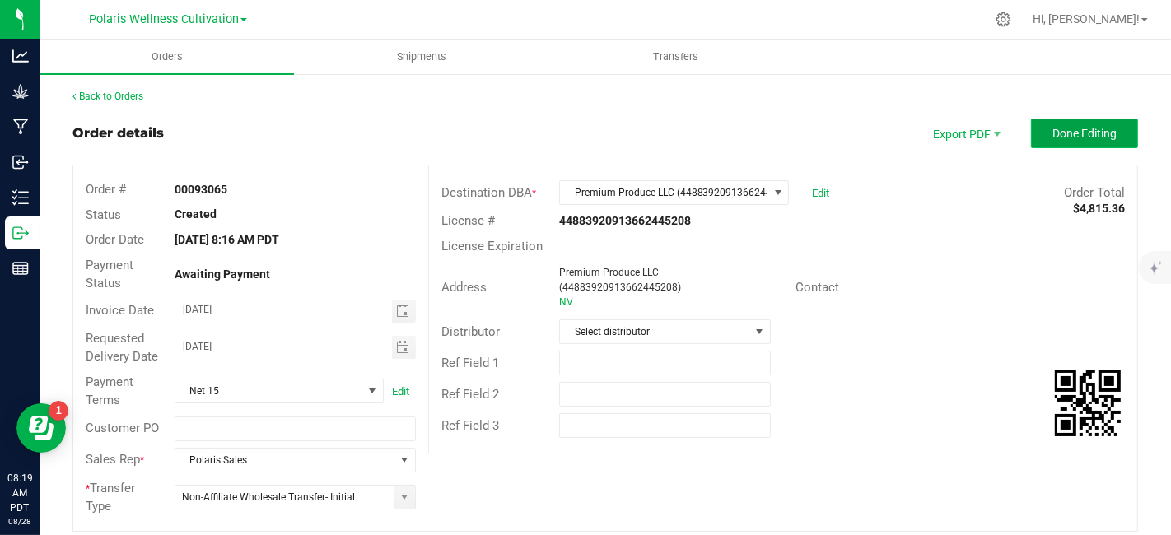
click at [1064, 138] on span "Done Editing" at bounding box center [1084, 133] width 64 height 13
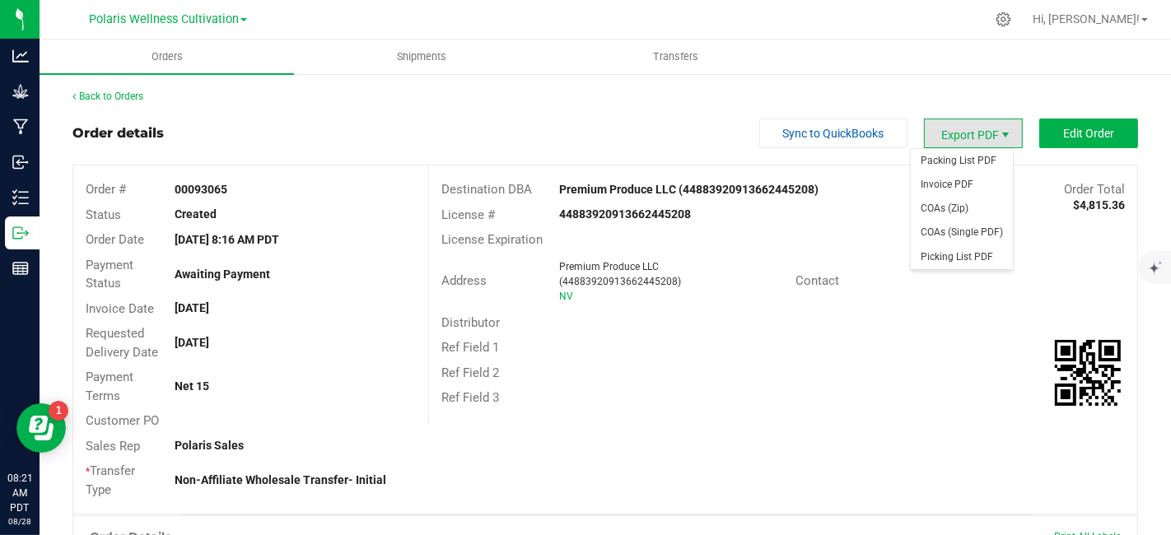
click at [999, 130] on span "Export PDF" at bounding box center [1005, 134] width 13 height 13
click at [947, 179] on span "Invoice PDF" at bounding box center [961, 185] width 102 height 24
